Goal: Task Accomplishment & Management: Manage account settings

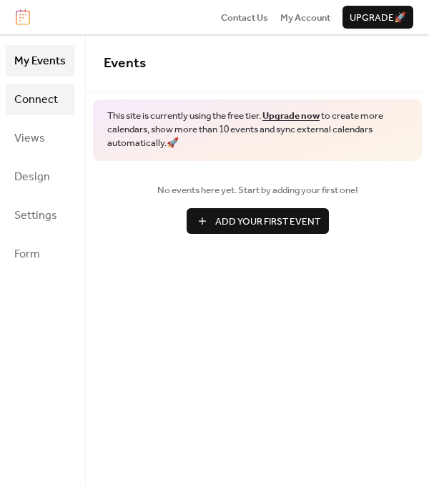
click at [46, 89] on span "Connect" at bounding box center [36, 100] width 44 height 23
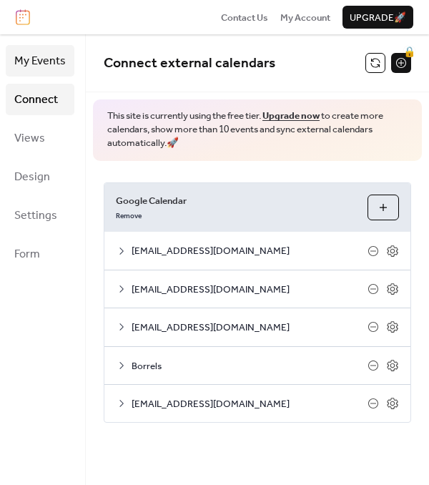
click at [31, 61] on span "My Events" at bounding box center [39, 61] width 51 height 23
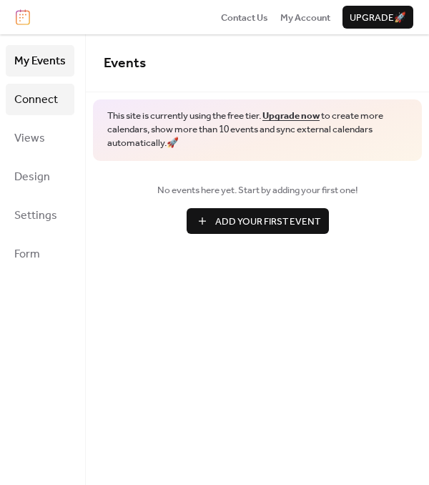
click at [39, 84] on link "Connect" at bounding box center [40, 99] width 69 height 31
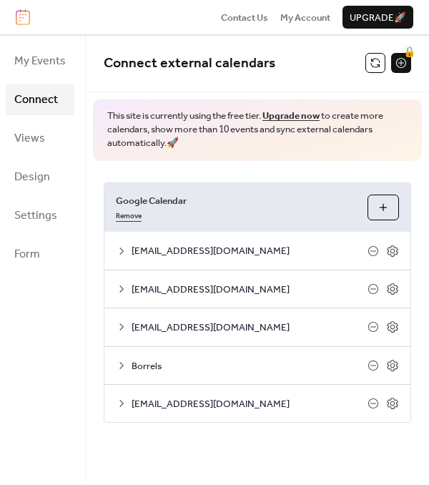
click at [130, 213] on link "Remove" at bounding box center [129, 214] width 26 height 14
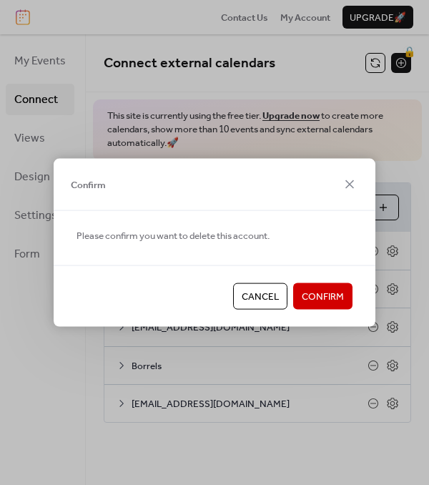
click at [323, 298] on span "Confirm" at bounding box center [323, 297] width 42 height 14
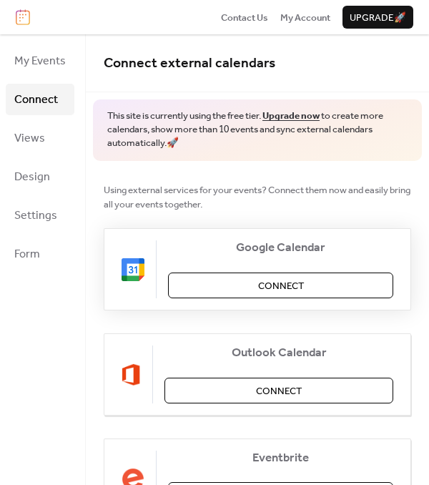
click at [250, 278] on button "Connect" at bounding box center [280, 286] width 225 height 26
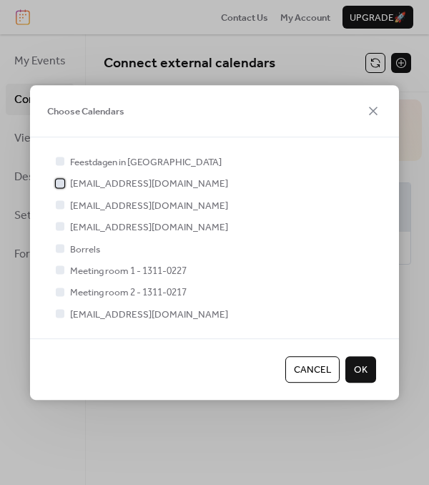
click at [66, 178] on div at bounding box center [60, 183] width 14 height 14
click at [58, 181] on icon at bounding box center [60, 183] width 6 height 6
click at [64, 240] on div "Feestdagen in Nederland weag.bachur@gmail.com actcie.bachur@gmail.com studiecom…" at bounding box center [214, 237] width 323 height 167
click at [62, 248] on div at bounding box center [60, 248] width 9 height 9
click at [60, 311] on div at bounding box center [60, 314] width 9 height 9
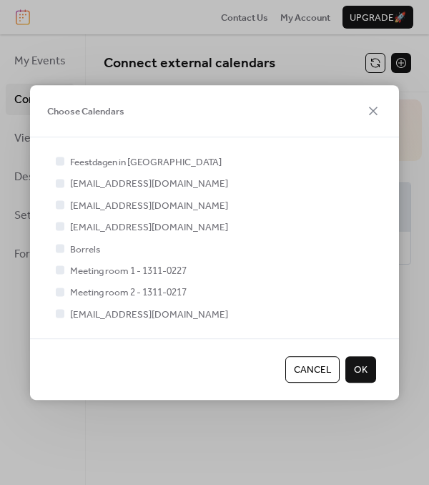
click at [359, 373] on span "OK" at bounding box center [361, 370] width 14 height 14
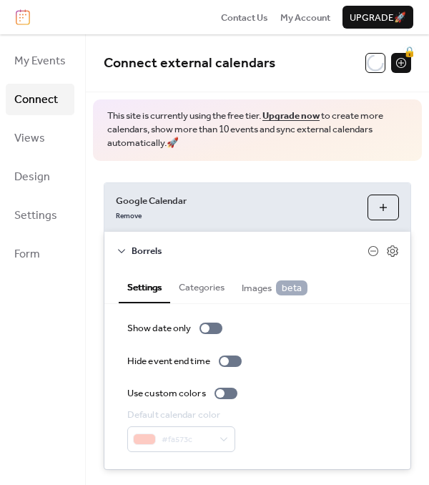
scroll to position [24, 0]
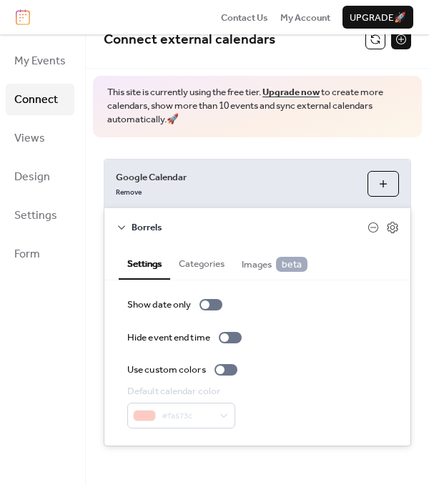
click at [385, 219] on div "Borrels" at bounding box center [257, 226] width 306 height 37
click at [387, 222] on icon at bounding box center [392, 227] width 11 height 11
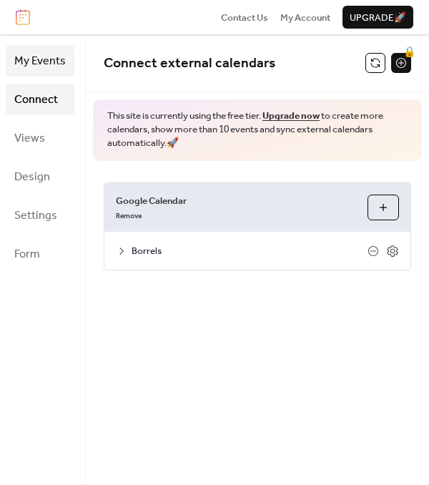
click at [69, 64] on link "My Events" at bounding box center [40, 60] width 69 height 31
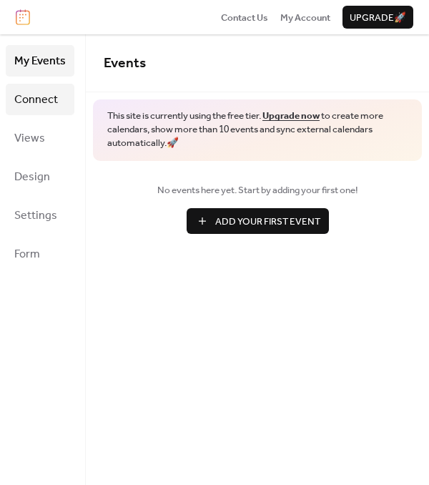
click at [46, 100] on span "Connect" at bounding box center [36, 100] width 44 height 23
click at [44, 108] on span "Connect" at bounding box center [36, 100] width 44 height 23
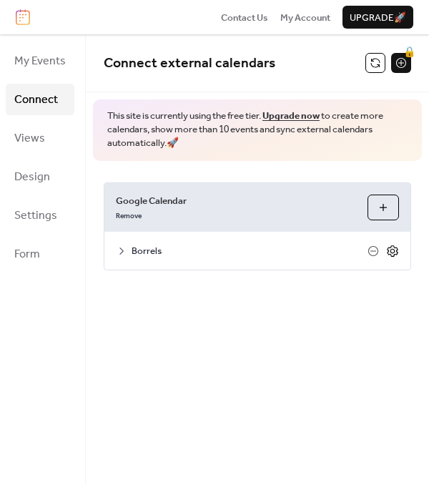
click at [389, 250] on icon at bounding box center [392, 251] width 13 height 13
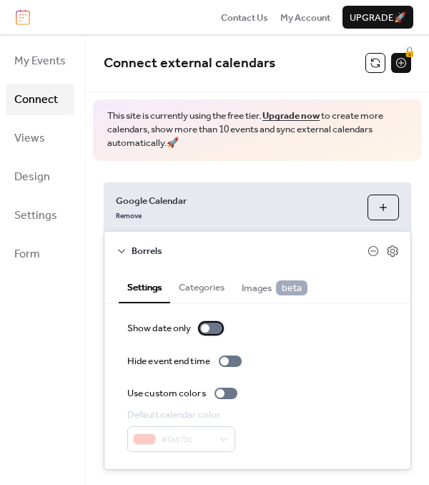
click at [202, 330] on div at bounding box center [205, 328] width 9 height 9
click at [202, 330] on div at bounding box center [211, 328] width 23 height 11
click at [229, 388] on div at bounding box center [226, 393] width 23 height 11
click at [231, 392] on div at bounding box center [226, 393] width 23 height 11
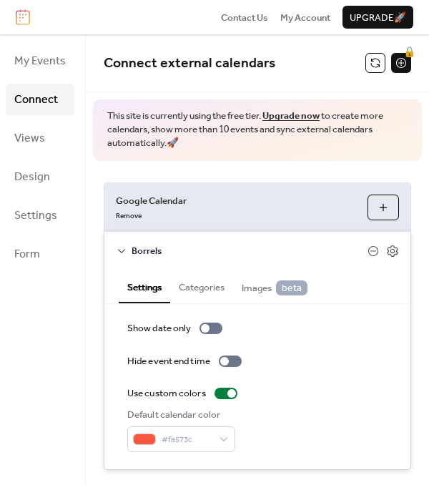
click at [211, 293] on button "Categories" at bounding box center [201, 286] width 63 height 32
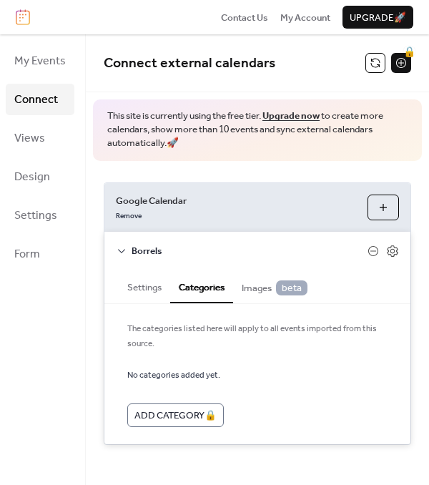
click at [155, 292] on button "Settings" at bounding box center [144, 286] width 51 height 32
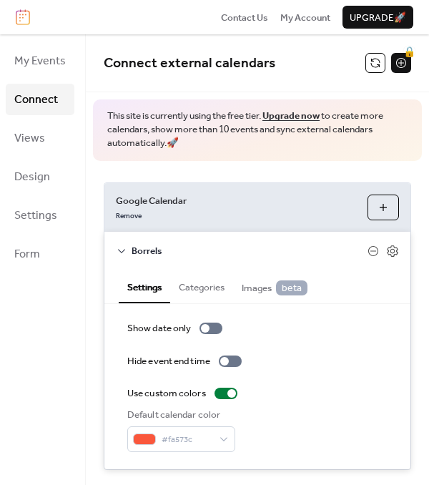
click at [239, 290] on button "Images beta" at bounding box center [274, 286] width 83 height 33
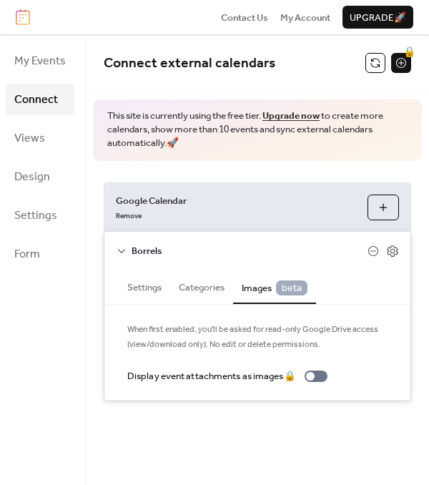
click at [212, 287] on button "Categories" at bounding box center [201, 286] width 63 height 32
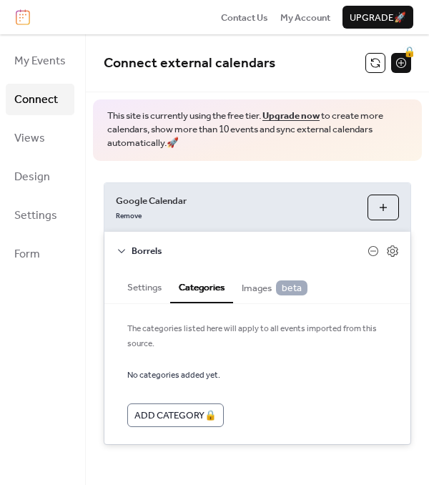
click at [155, 286] on button "Settings" at bounding box center [144, 286] width 51 height 32
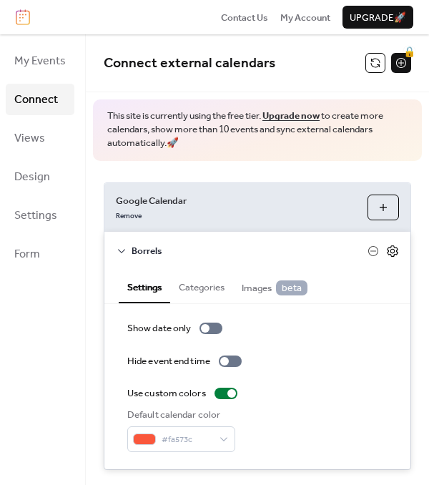
click at [390, 246] on icon at bounding box center [392, 250] width 11 height 11
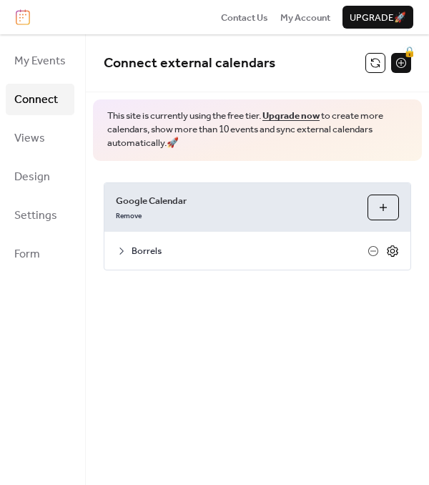
click at [390, 246] on icon at bounding box center [392, 251] width 13 height 13
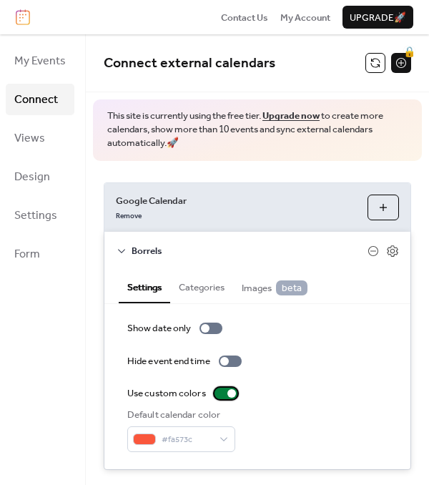
click at [223, 388] on div at bounding box center [226, 393] width 23 height 11
click at [226, 381] on div "Show date only Hide event end time Use custom colors Default calendar color #fa…" at bounding box center [257, 386] width 260 height 131
click at [227, 391] on div at bounding box center [231, 393] width 9 height 9
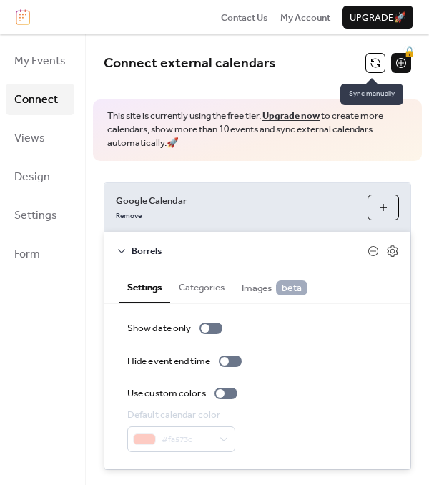
click at [370, 64] on button at bounding box center [375, 63] width 20 height 20
click at [388, 204] on button "Choose Calendars" at bounding box center [383, 208] width 31 height 26
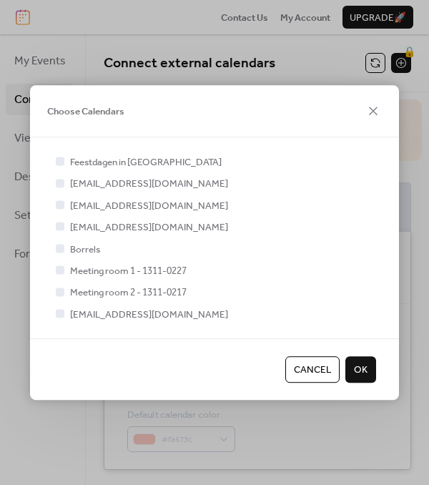
click at [60, 184] on div at bounding box center [60, 183] width 9 height 9
click at [355, 370] on span "OK" at bounding box center [361, 370] width 14 height 14
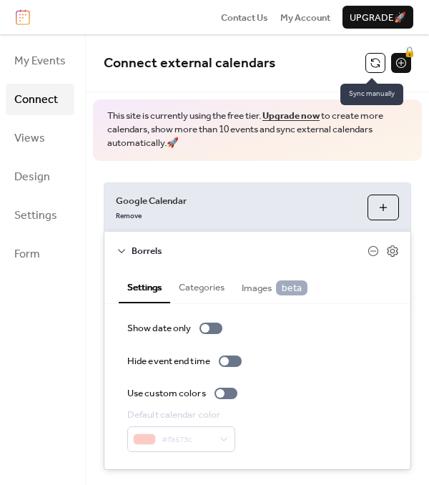
click at [369, 67] on button at bounding box center [375, 63] width 20 height 20
click at [386, 252] on icon at bounding box center [392, 251] width 13 height 13
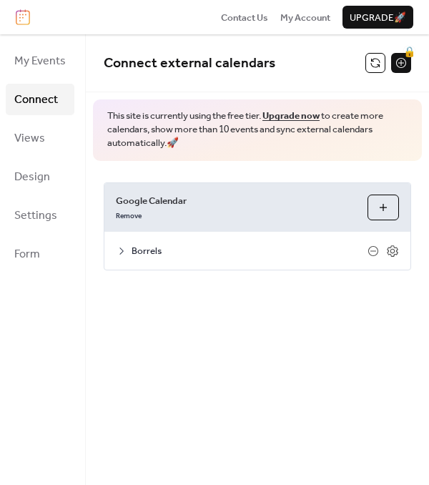
click at [382, 245] on div at bounding box center [383, 251] width 31 height 13
click at [386, 245] on div at bounding box center [383, 251] width 31 height 13
click at [401, 250] on div "Borrels" at bounding box center [257, 250] width 306 height 37
click at [393, 250] on icon at bounding box center [392, 251] width 13 height 13
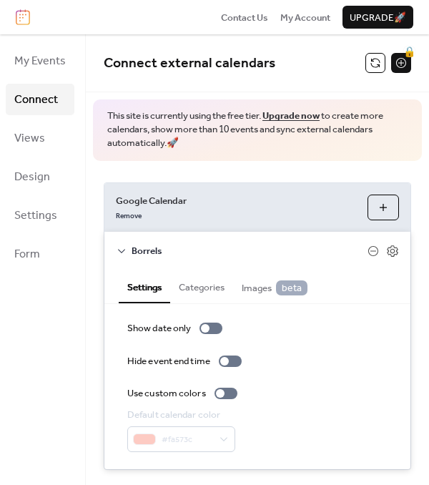
click at [378, 252] on div at bounding box center [383, 251] width 31 height 13
click at [363, 247] on span "Borrels" at bounding box center [250, 251] width 236 height 14
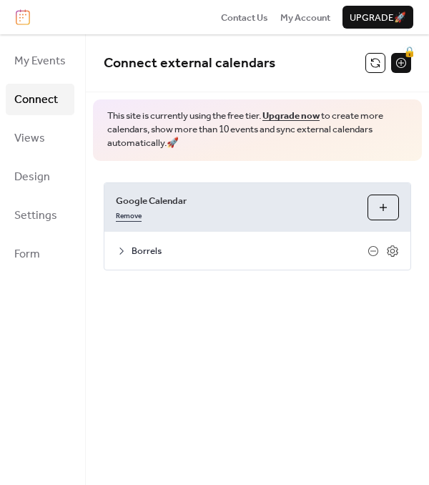
click at [127, 215] on link "Remove" at bounding box center [129, 214] width 26 height 14
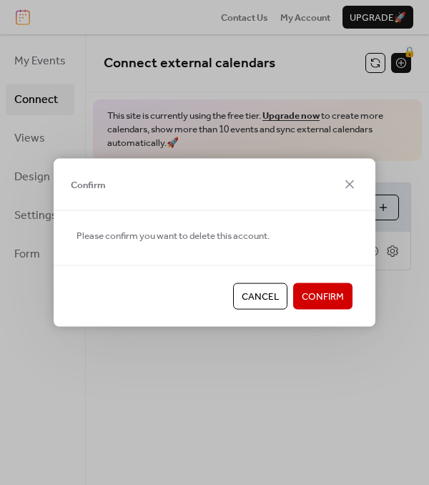
drag, startPoint x: 327, startPoint y: 295, endPoint x: 260, endPoint y: 295, distance: 66.5
click at [260, 295] on div "Cancel Confirm" at bounding box center [215, 295] width 322 height 61
click at [260, 295] on span "Cancel" at bounding box center [260, 297] width 37 height 14
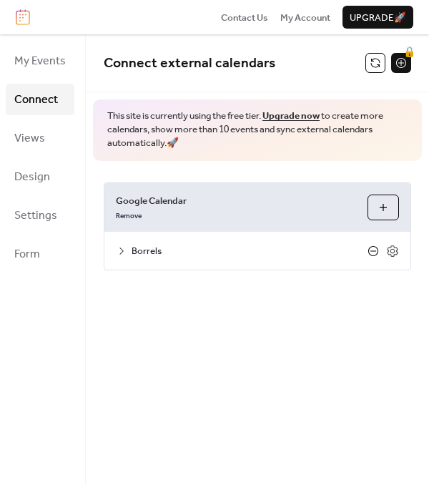
click at [372, 252] on icon at bounding box center [373, 250] width 11 height 11
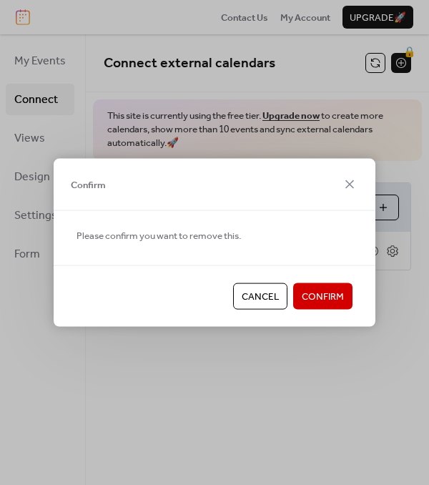
click at [333, 290] on span "Confirm" at bounding box center [323, 297] width 42 height 14
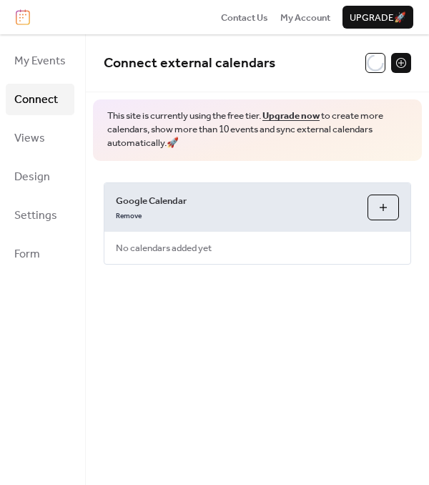
click at [390, 197] on button "Choose Calendars" at bounding box center [383, 208] width 31 height 26
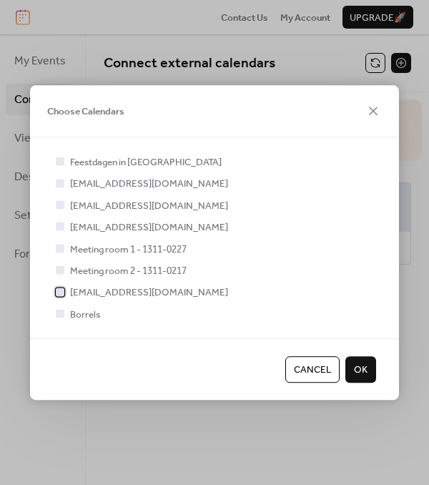
click at [58, 293] on div at bounding box center [60, 292] width 9 height 9
click at [365, 370] on span "OK" at bounding box center [361, 370] width 14 height 14
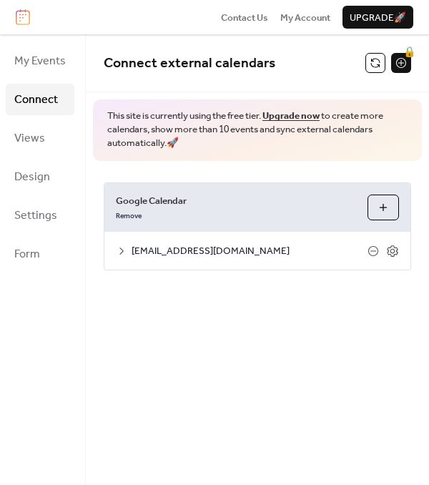
click at [380, 57] on button at bounding box center [375, 63] width 20 height 20
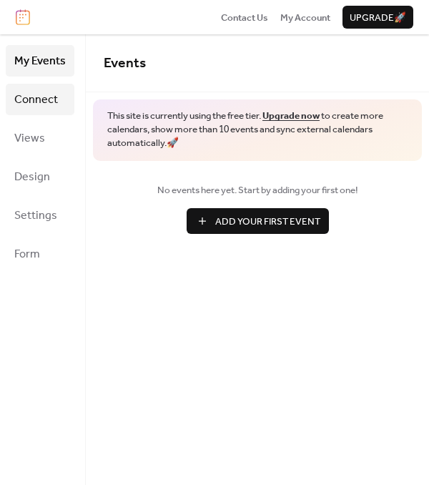
click at [40, 98] on span "Connect" at bounding box center [36, 100] width 44 height 23
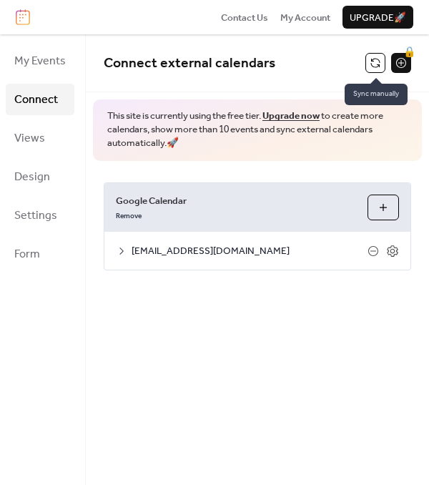
click at [370, 69] on button at bounding box center [375, 63] width 20 height 20
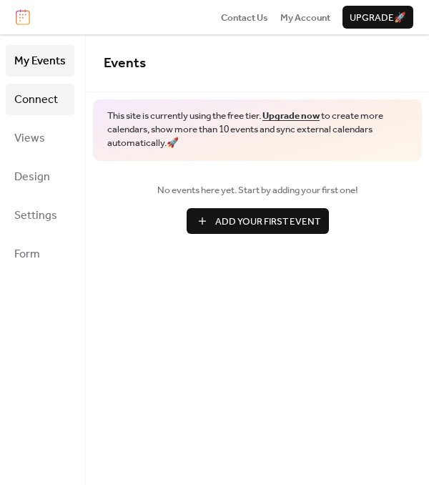
click at [49, 95] on span "Connect" at bounding box center [36, 100] width 44 height 23
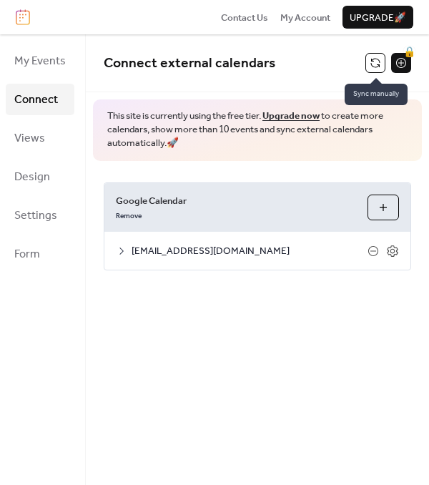
click at [368, 68] on button at bounding box center [375, 63] width 20 height 20
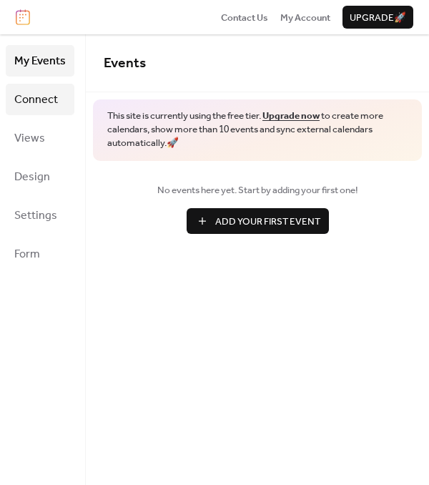
click at [55, 104] on span "Connect" at bounding box center [36, 100] width 44 height 23
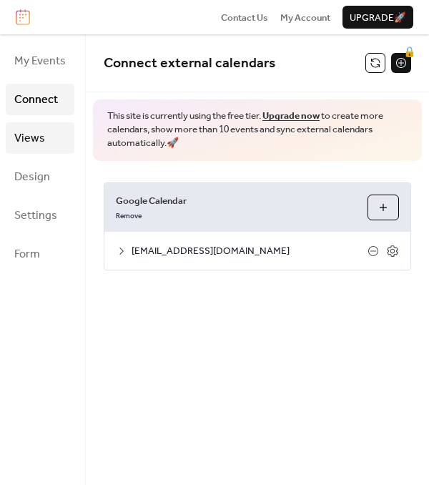
click at [51, 138] on link "Views" at bounding box center [40, 137] width 69 height 31
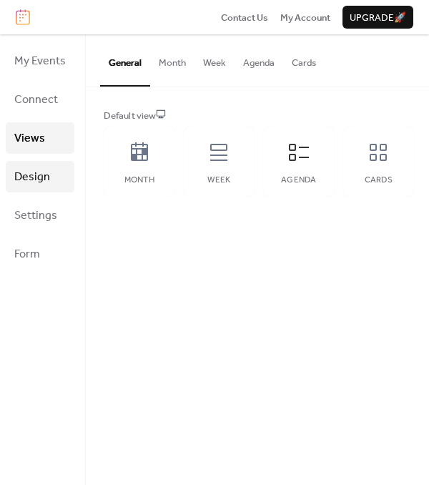
click at [41, 176] on span "Design" at bounding box center [32, 177] width 36 height 23
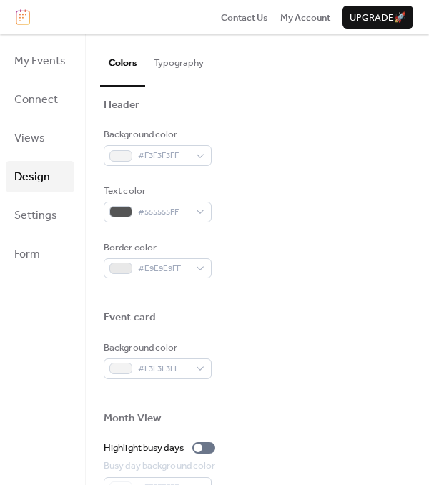
scroll to position [491, 0]
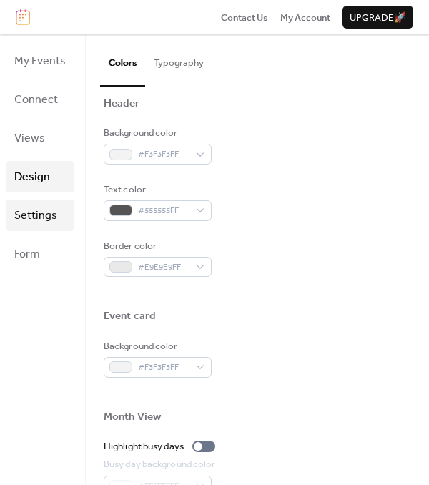
drag, startPoint x: 65, startPoint y: 209, endPoint x: 15, endPoint y: 211, distance: 50.1
click at [15, 211] on span "Settings" at bounding box center [35, 216] width 43 height 23
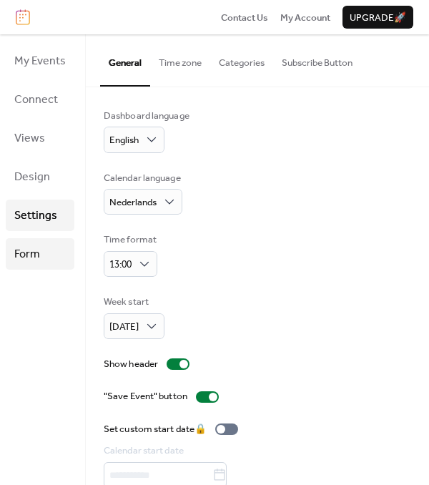
click at [32, 249] on span "Form" at bounding box center [27, 254] width 26 height 23
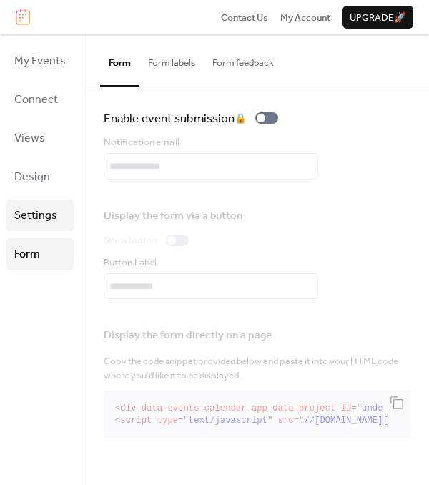
click at [62, 212] on link "Settings" at bounding box center [40, 215] width 69 height 31
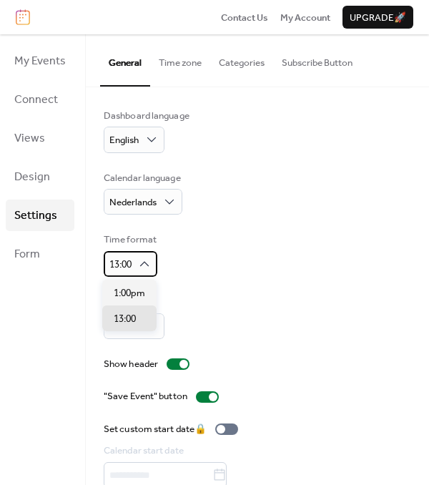
click at [139, 251] on div "13:00" at bounding box center [131, 264] width 54 height 26
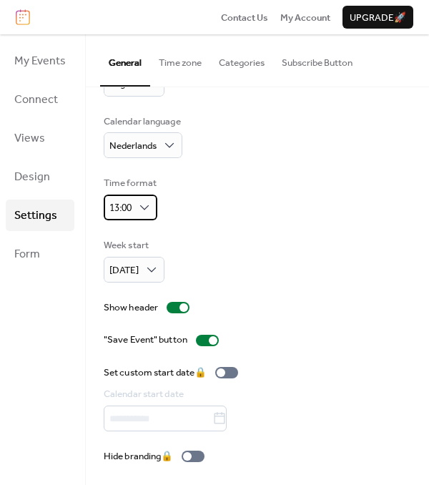
scroll to position [54, 0]
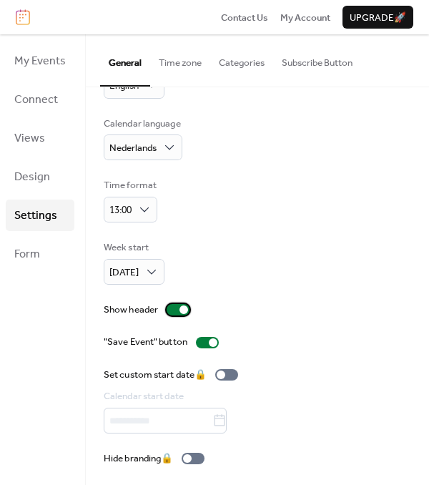
click at [187, 307] on div at bounding box center [184, 309] width 9 height 9
click at [187, 307] on div at bounding box center [178, 309] width 23 height 11
click at [187, 307] on div at bounding box center [184, 309] width 9 height 9
click at [187, 307] on div at bounding box center [178, 309] width 23 height 11
click at [187, 307] on div at bounding box center [184, 309] width 9 height 9
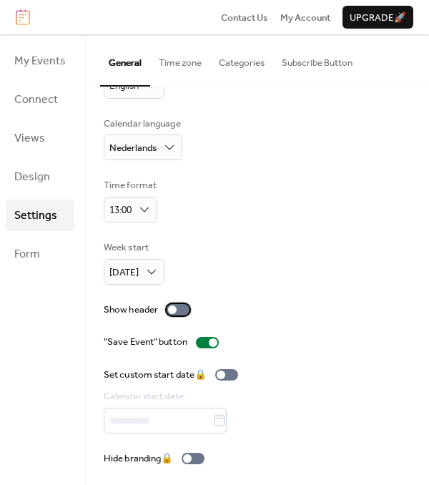
click at [187, 307] on div at bounding box center [178, 309] width 23 height 11
click at [185, 311] on div at bounding box center [184, 309] width 9 height 9
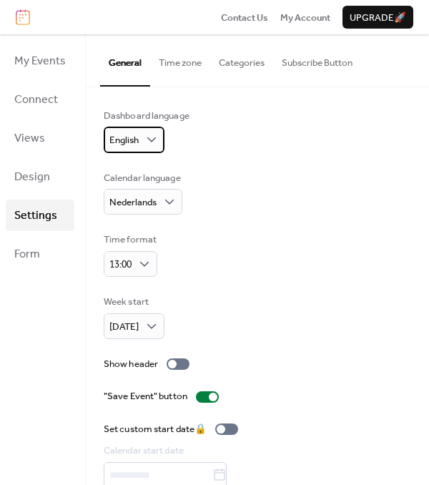
click at [162, 137] on div "English" at bounding box center [134, 140] width 61 height 26
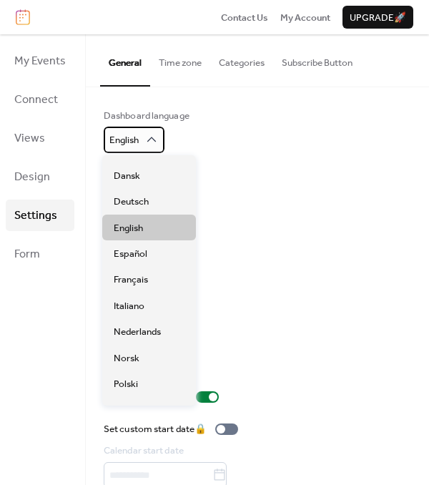
scroll to position [44, 0]
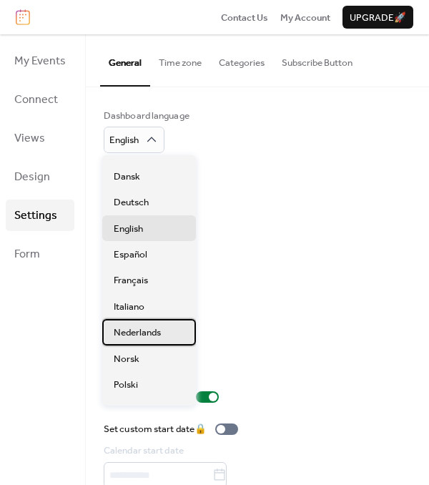
click at [171, 323] on div "Nederlands" at bounding box center [149, 332] width 94 height 26
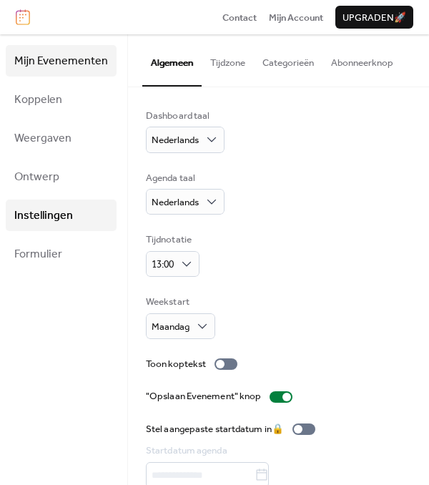
click at [71, 67] on span "Mijn Evenementen" at bounding box center [61, 61] width 94 height 23
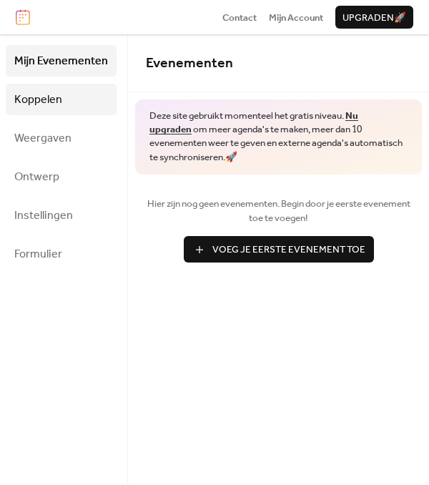
click at [76, 98] on link "Koppelen" at bounding box center [61, 99] width 111 height 31
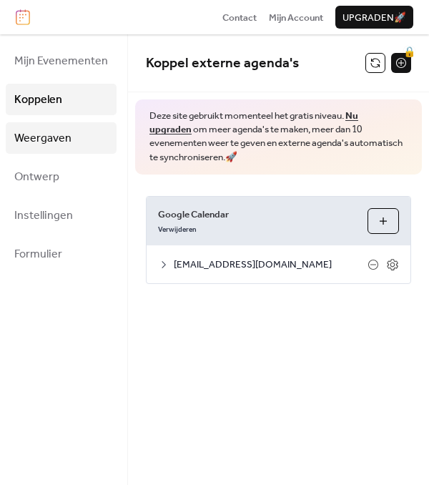
click at [96, 130] on link "Weergaven" at bounding box center [61, 137] width 111 height 31
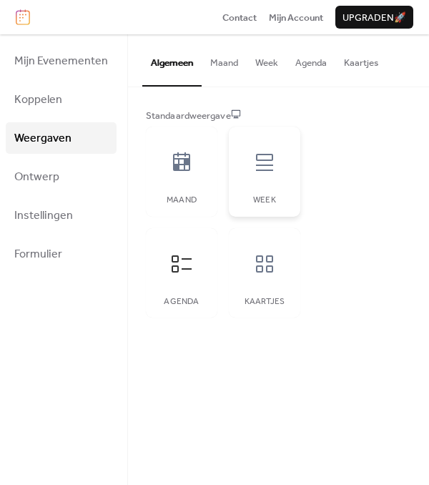
click at [280, 180] on div at bounding box center [264, 162] width 43 height 43
click at [154, 281] on div "Agenda" at bounding box center [182, 273] width 72 height 90
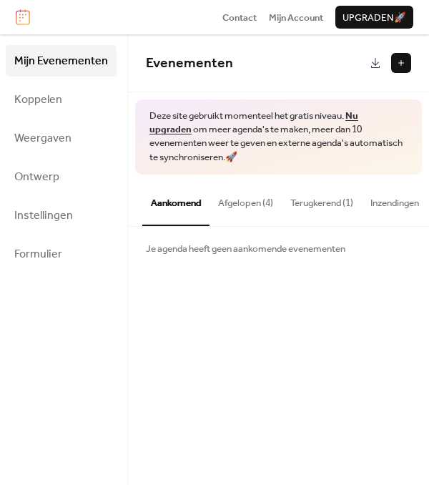
click at [253, 201] on button "Afgelopen (4)" at bounding box center [246, 200] width 72 height 50
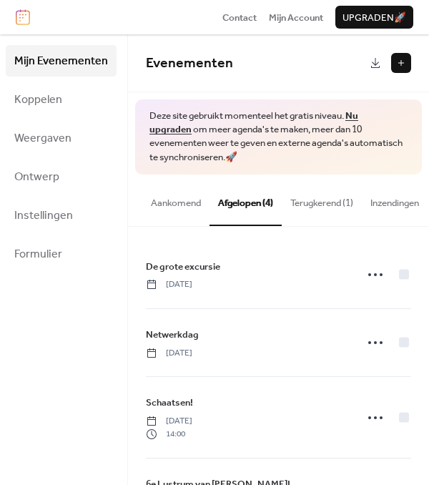
click at [195, 204] on button "Aankomend" at bounding box center [175, 200] width 67 height 50
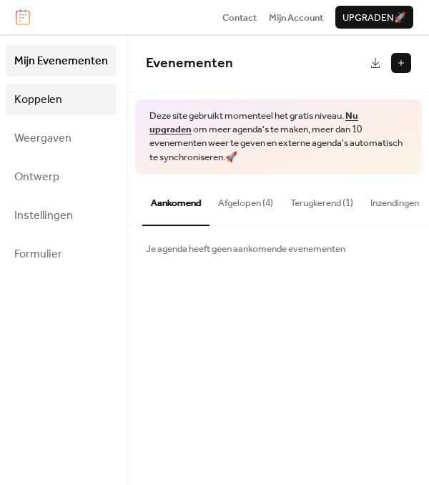
click at [57, 104] on span "Koppelen" at bounding box center [38, 100] width 48 height 23
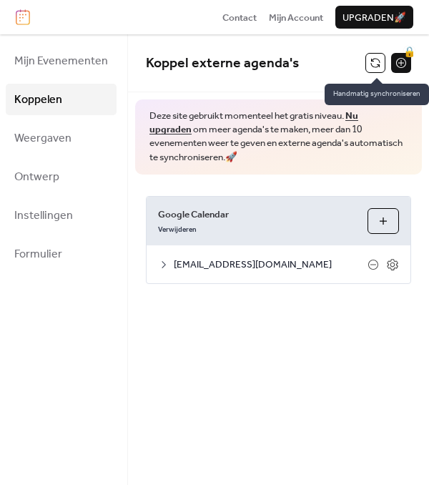
click at [367, 72] on button at bounding box center [375, 63] width 20 height 20
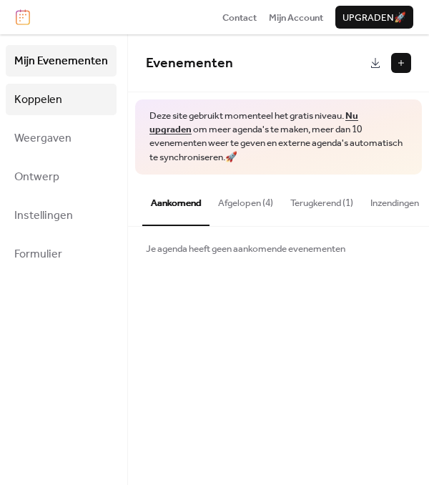
click at [59, 97] on span "Koppelen" at bounding box center [38, 100] width 48 height 23
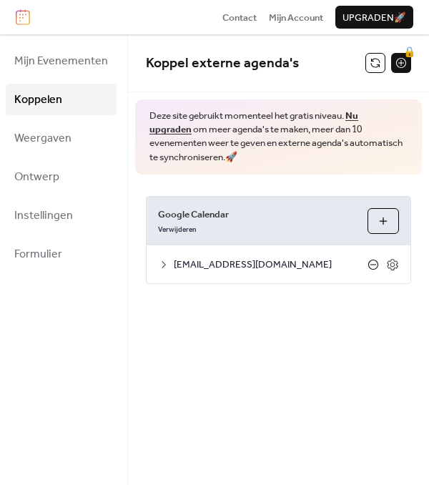
click at [372, 265] on icon at bounding box center [373, 264] width 11 height 11
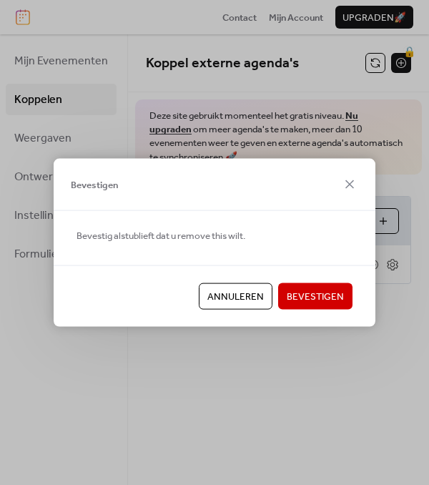
click at [321, 290] on span "Bevestigen" at bounding box center [315, 297] width 57 height 14
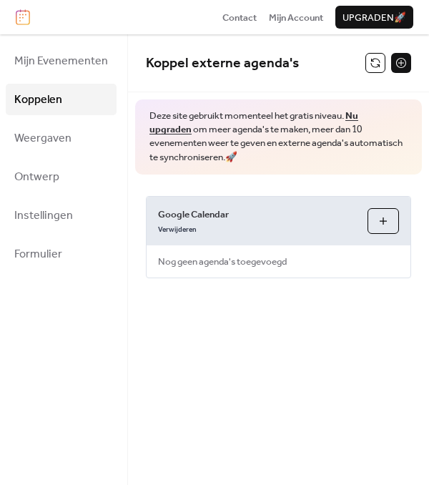
click at [387, 219] on button "Agenda's Selecteren" at bounding box center [383, 221] width 31 height 26
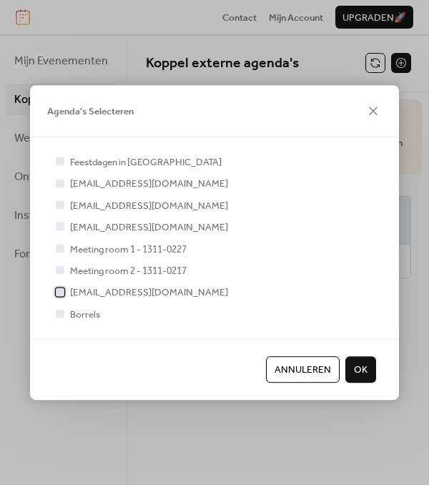
click at [64, 286] on div at bounding box center [60, 292] width 14 height 14
click at [358, 370] on span "OK" at bounding box center [361, 370] width 14 height 14
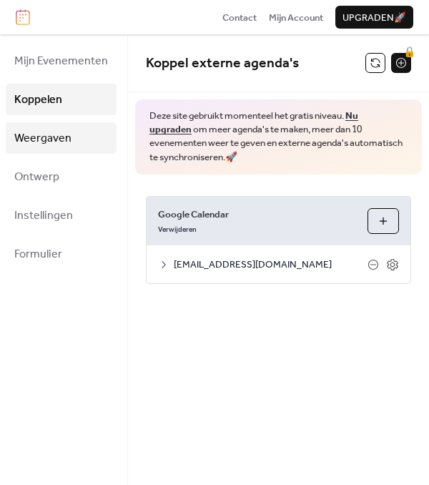
click at [78, 129] on link "Weergaven" at bounding box center [61, 137] width 111 height 31
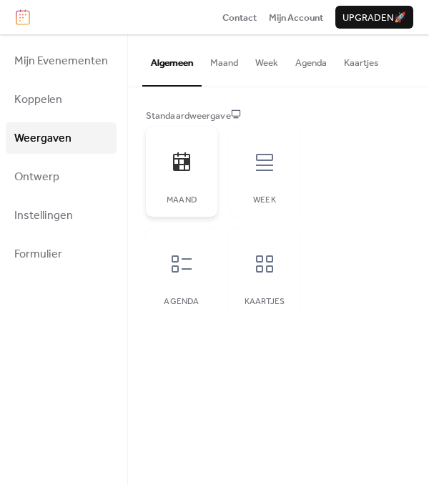
click at [172, 157] on icon at bounding box center [181, 162] width 23 height 23
click at [226, 70] on button "Maand" at bounding box center [224, 59] width 45 height 50
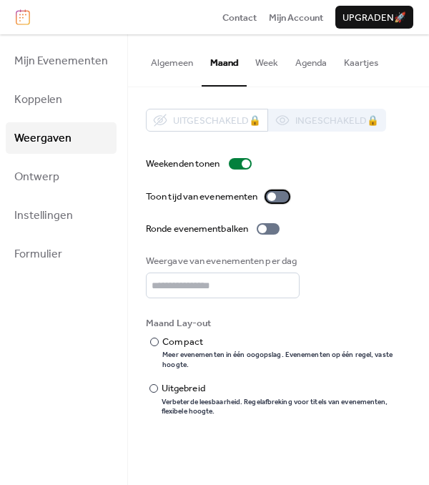
click at [274, 196] on div at bounding box center [271, 196] width 9 height 9
click at [274, 196] on div at bounding box center [277, 196] width 23 height 11
click at [272, 196] on div at bounding box center [271, 196] width 9 height 9
click at [263, 233] on div at bounding box center [268, 228] width 23 height 11
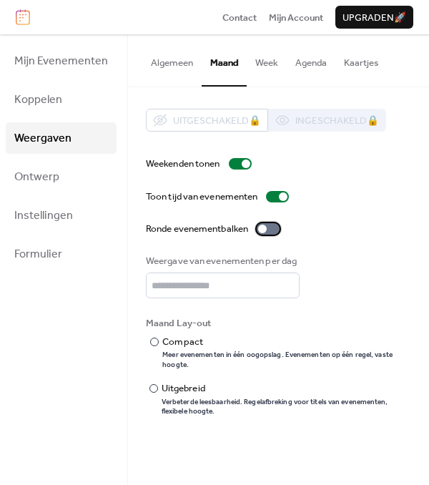
click at [262, 230] on div at bounding box center [262, 229] width 9 height 9
click at [262, 230] on div at bounding box center [268, 228] width 23 height 11
click at [262, 230] on div at bounding box center [262, 229] width 9 height 9
click at [262, 230] on div at bounding box center [268, 228] width 23 height 11
click at [264, 64] on button "Week" at bounding box center [267, 59] width 40 height 50
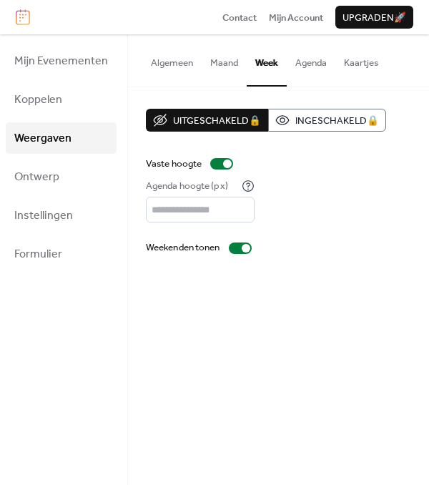
click at [215, 75] on button "Maand" at bounding box center [224, 59] width 45 height 50
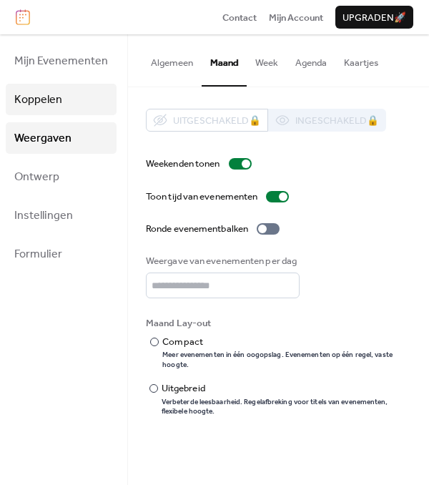
click at [43, 100] on span "Koppelen" at bounding box center [38, 100] width 48 height 23
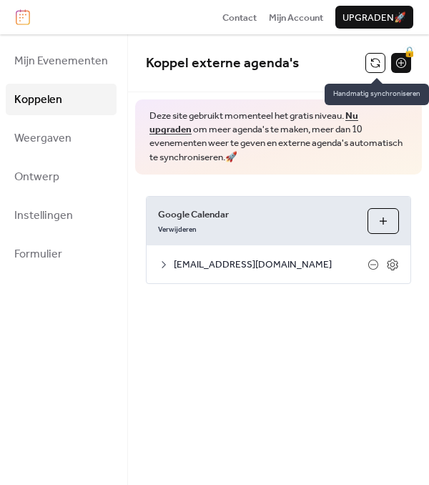
click at [368, 67] on button at bounding box center [375, 63] width 20 height 20
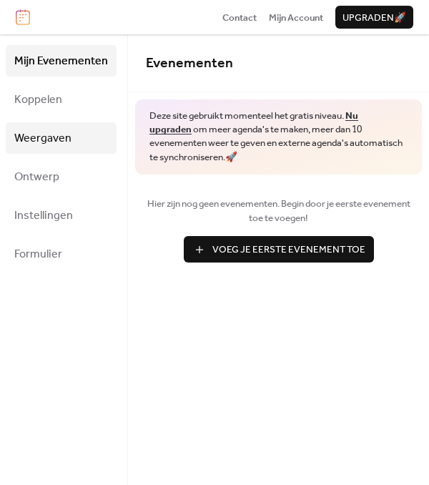
click at [64, 132] on span "Weergaven" at bounding box center [42, 138] width 57 height 23
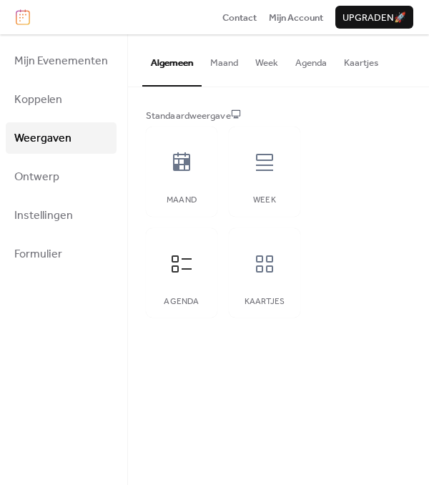
click at [217, 67] on button "Maand" at bounding box center [224, 59] width 45 height 50
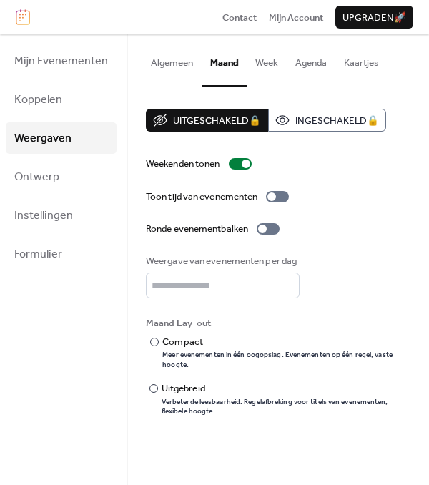
click at [323, 60] on button "Agenda" at bounding box center [311, 59] width 49 height 50
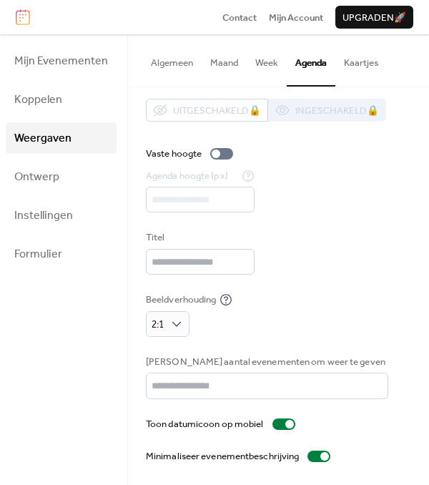
scroll to position [9, 0]
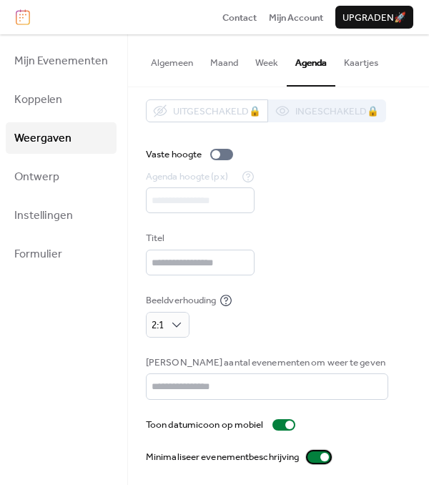
click at [326, 456] on div at bounding box center [324, 457] width 9 height 9
click at [326, 456] on div at bounding box center [319, 456] width 23 height 11
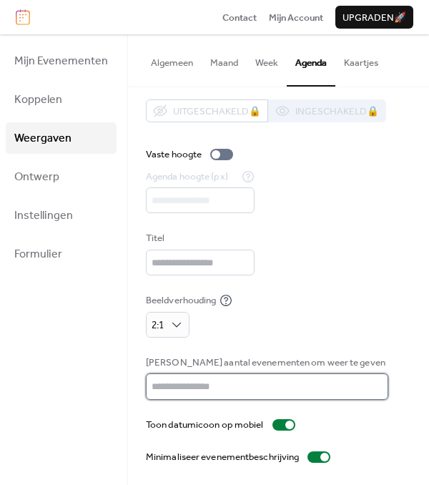
click at [338, 389] on input "**" at bounding box center [267, 386] width 242 height 26
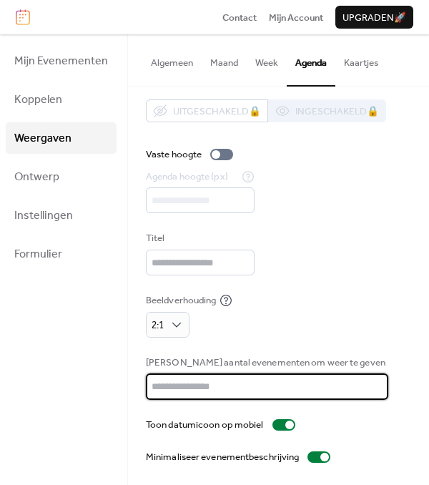
click at [314, 386] on input "**" at bounding box center [267, 386] width 242 height 26
type input "*"
click at [391, 347] on div "Uitgeschakeld 🔒 Ingeschakeld 🔒 Vaste hoogte Agenda hoogte (px) *** Titel Beeldv…" at bounding box center [278, 281] width 265 height 365
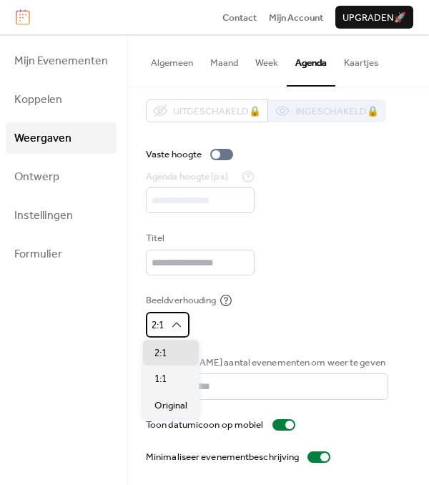
click at [169, 315] on div "2:1" at bounding box center [168, 325] width 44 height 26
click at [170, 387] on div "1:1" at bounding box center [171, 378] width 56 height 26
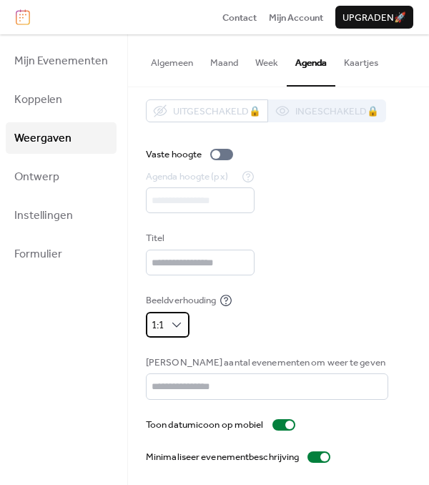
click at [165, 328] on div "1:1" at bounding box center [168, 325] width 44 height 26
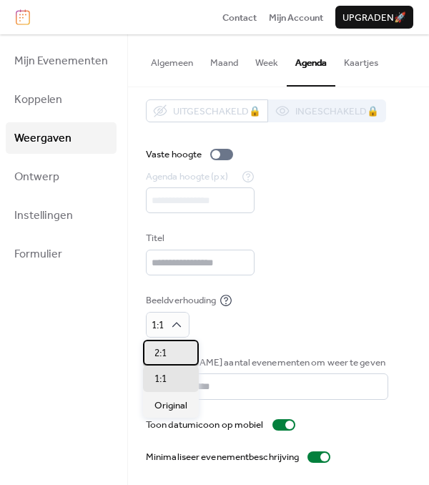
click at [180, 348] on div "2:1" at bounding box center [171, 353] width 56 height 26
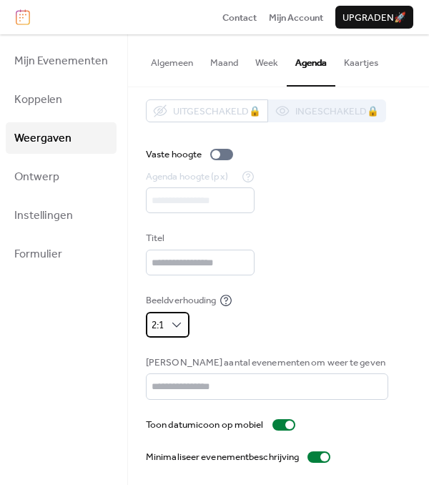
click at [146, 327] on div "2:1" at bounding box center [168, 325] width 44 height 26
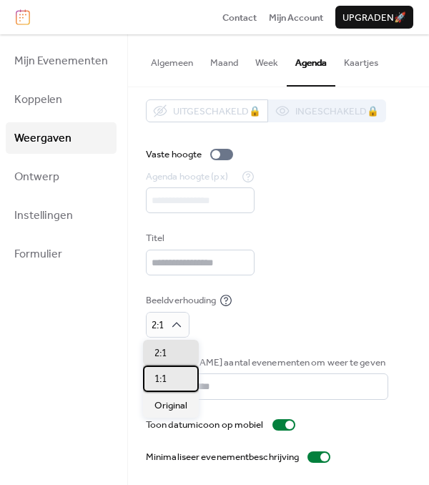
click at [167, 367] on div "1:1" at bounding box center [171, 378] width 56 height 26
